Goal: Check status: Check status

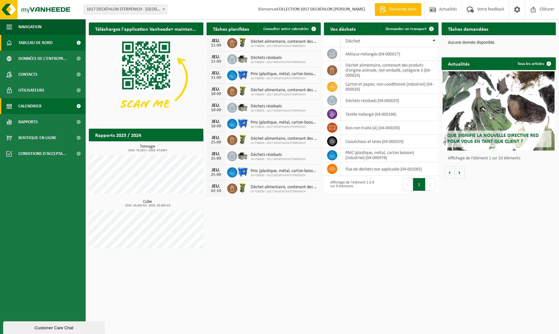
click at [37, 108] on span "Calendrier" at bounding box center [29, 106] width 23 height 16
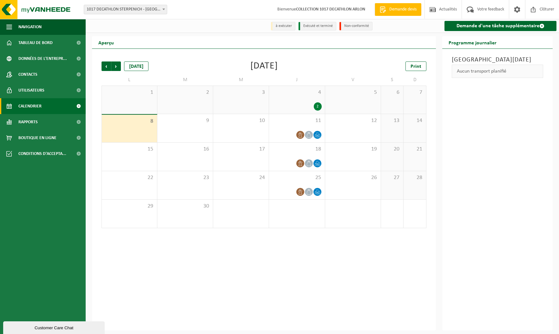
click at [310, 107] on div "2" at bounding box center [296, 106] width 49 height 8
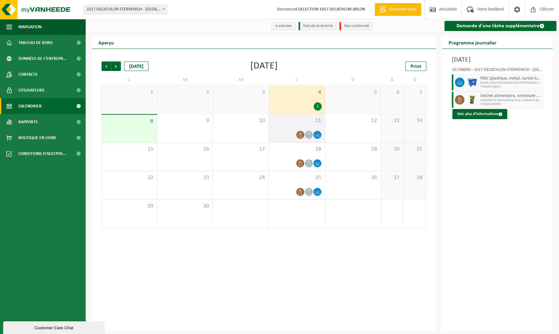
click at [300, 128] on div "11" at bounding box center [297, 128] width 56 height 28
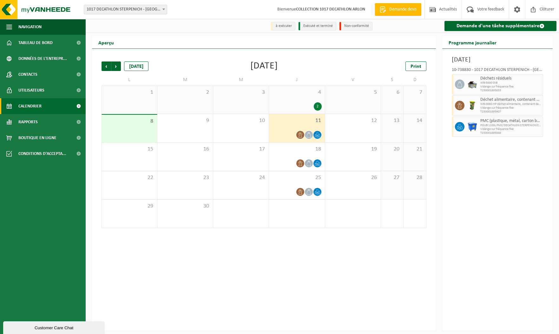
click at [323, 65] on div "Précédent Suivant aujourd'hui Septembre 2025 Print" at bounding box center [264, 67] width 325 height 10
